Goal: Check status: Check status

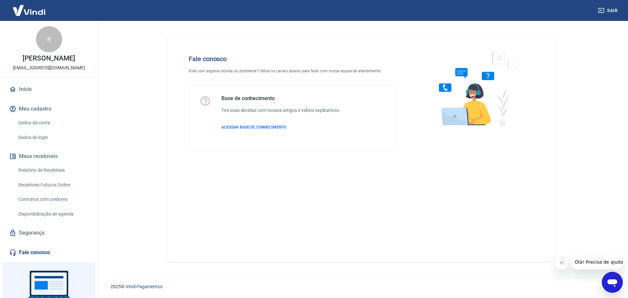
click at [42, 252] on link "Fale conosco" at bounding box center [49, 252] width 82 height 14
click at [31, 232] on link "Segurança" at bounding box center [49, 233] width 82 height 14
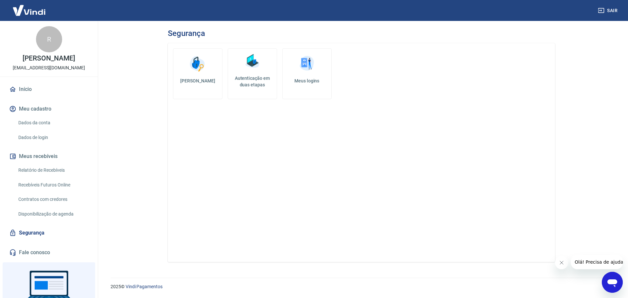
click at [43, 209] on link "Disponibilização de agenda" at bounding box center [53, 213] width 74 height 13
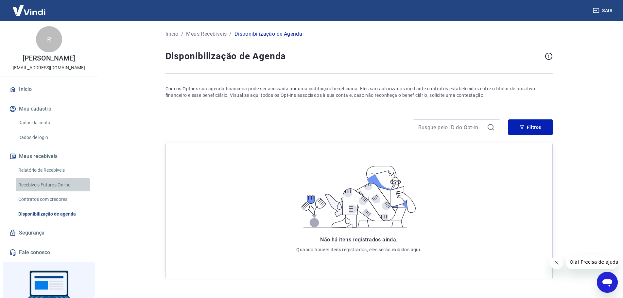
click at [53, 189] on link "Recebíveis Futuros Online" at bounding box center [53, 184] width 74 height 13
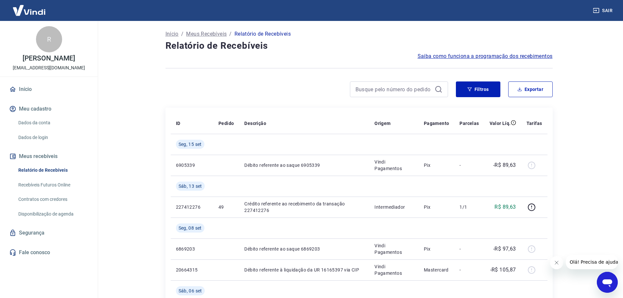
click at [202, 33] on p "Meus Recebíveis" at bounding box center [206, 34] width 41 height 8
click at [475, 88] on button "Filtros" at bounding box center [478, 89] width 44 height 16
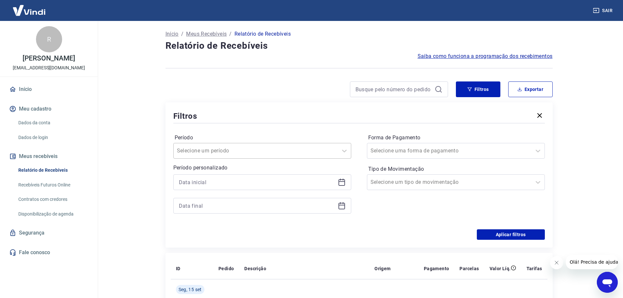
click at [304, 148] on div at bounding box center [256, 150] width 158 height 9
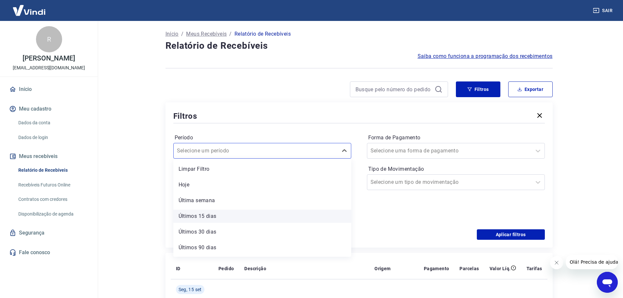
scroll to position [14, 0]
click at [439, 152] on div at bounding box center [449, 150] width 158 height 9
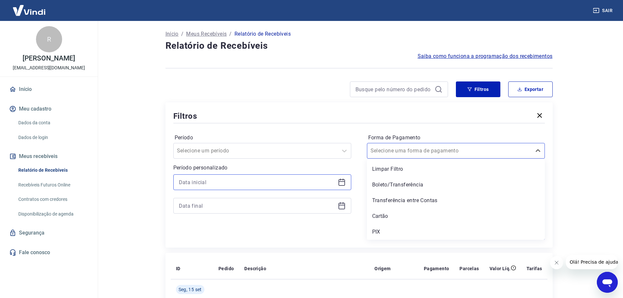
click at [263, 182] on input at bounding box center [257, 182] width 156 height 10
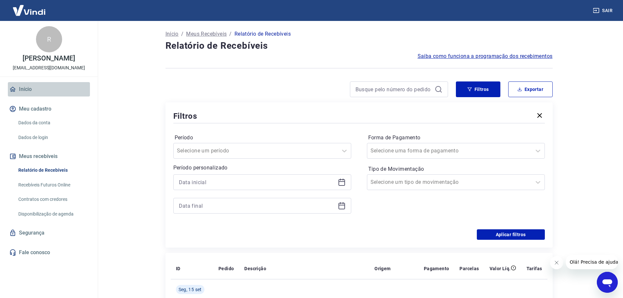
click at [28, 93] on link "Início" at bounding box center [49, 89] width 82 height 14
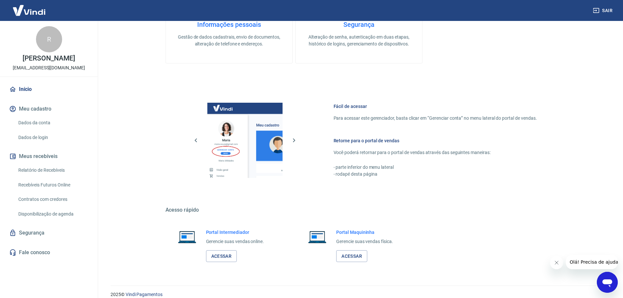
scroll to position [279, 0]
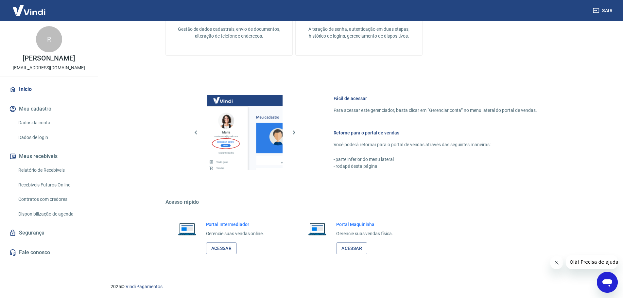
click at [42, 189] on link "Recebíveis Futuros Online" at bounding box center [53, 184] width 74 height 13
